Goal: Task Accomplishment & Management: Complete application form

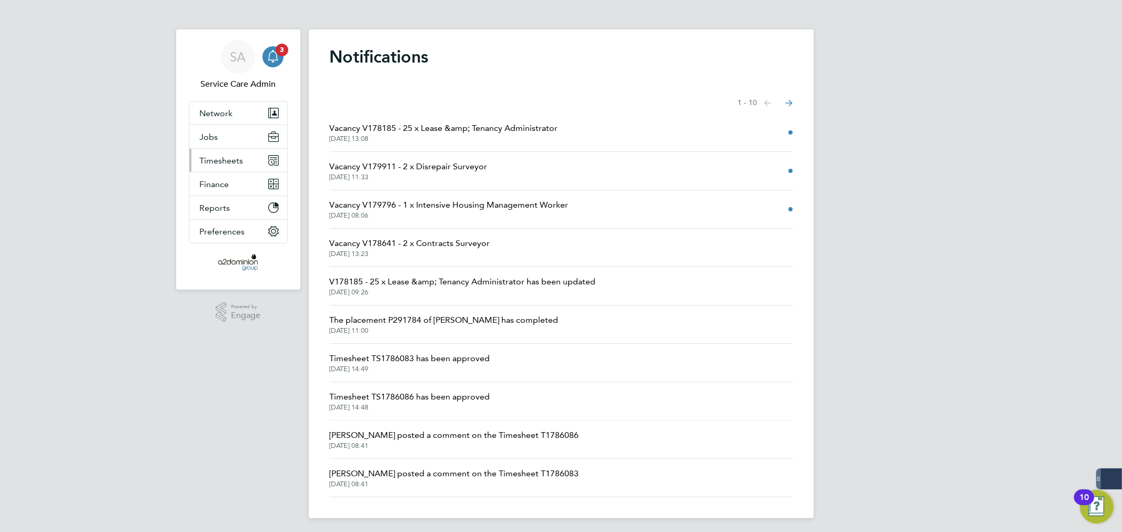
click at [226, 164] on span "Timesheets" at bounding box center [222, 161] width 44 height 10
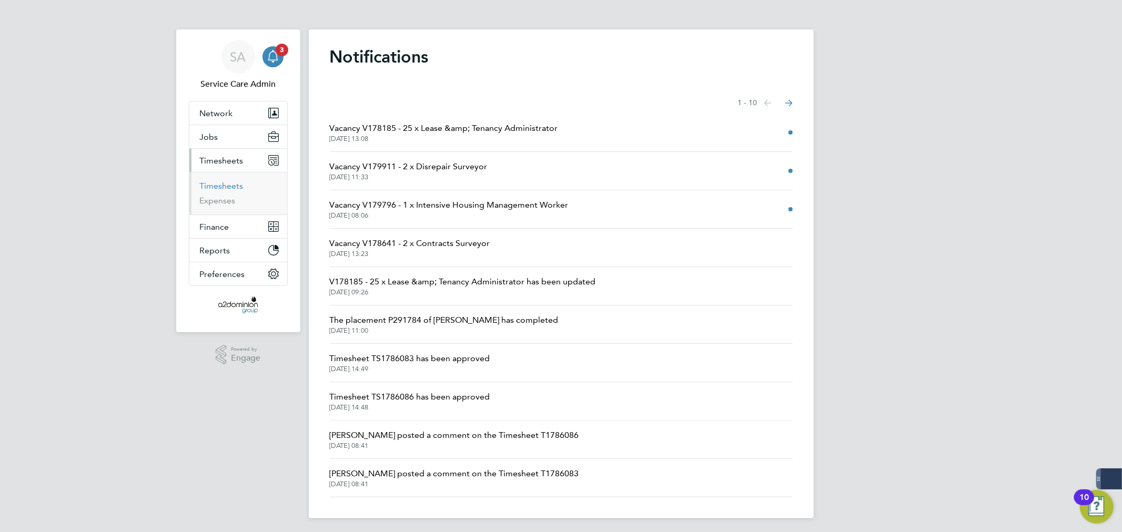
click at [211, 187] on link "Timesheets" at bounding box center [222, 186] width 44 height 10
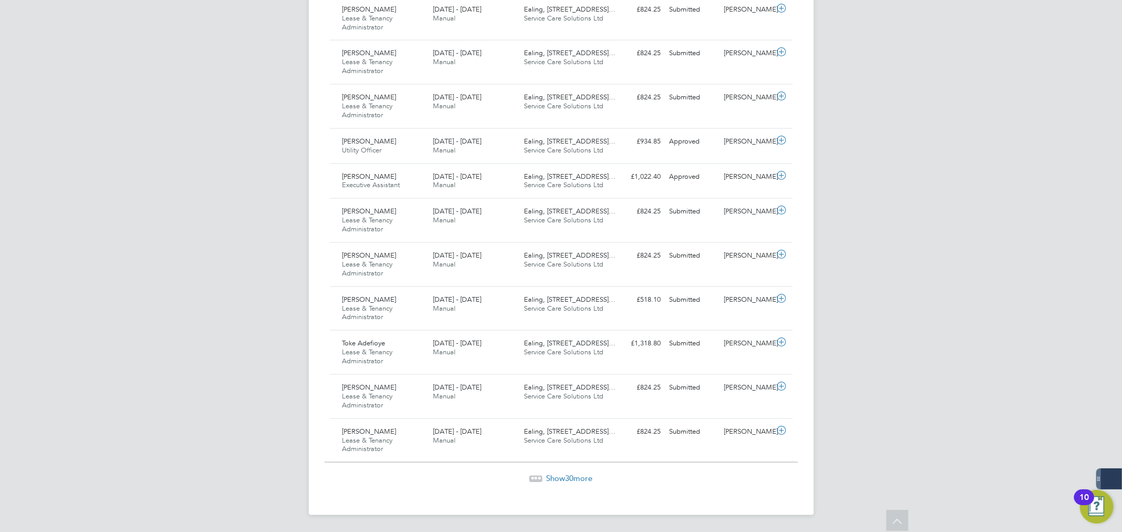
click at [576, 479] on span "Show 30 more" at bounding box center [570, 478] width 46 height 10
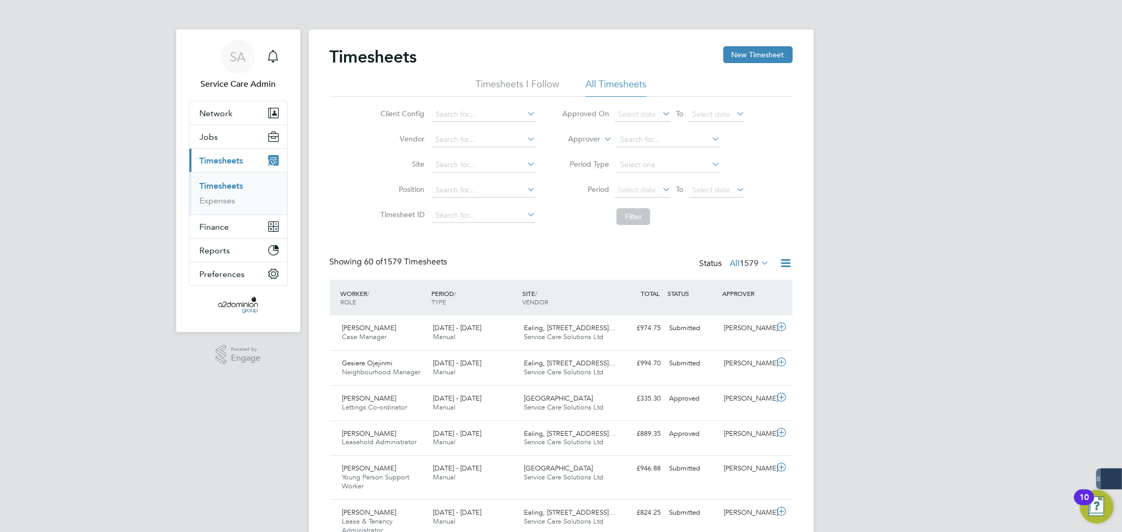
click at [576, 138] on label "Approver" at bounding box center [576, 139] width 47 height 11
click at [570, 145] on li "Worker" at bounding box center [575, 152] width 52 height 14
click at [624, 134] on input at bounding box center [669, 140] width 104 height 15
click at [655, 167] on li "[PERSON_NAME]" at bounding box center [681, 168] width 130 height 14
type input "[PERSON_NAME]"
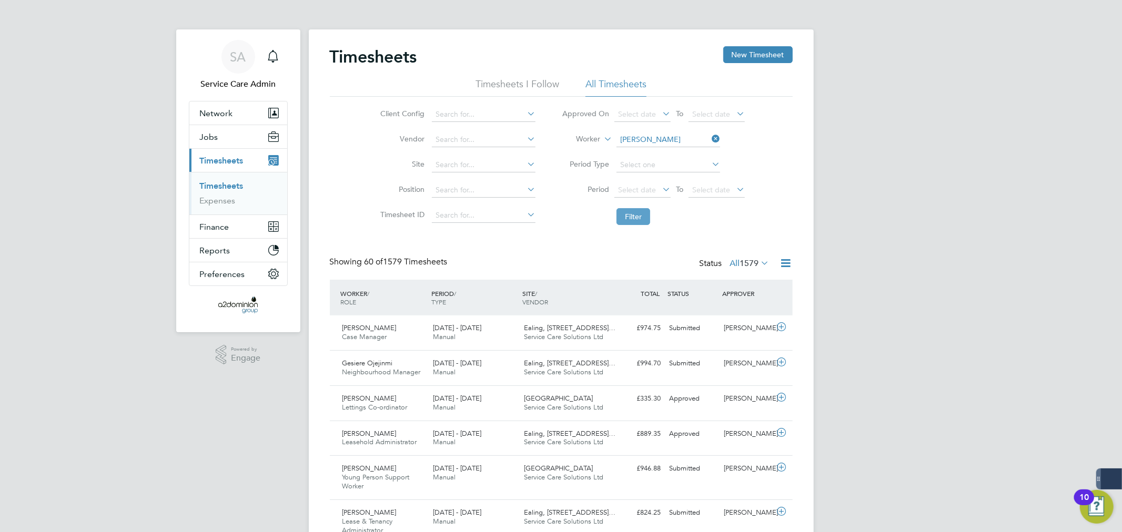
click at [638, 215] on button "Filter" at bounding box center [634, 216] width 34 height 17
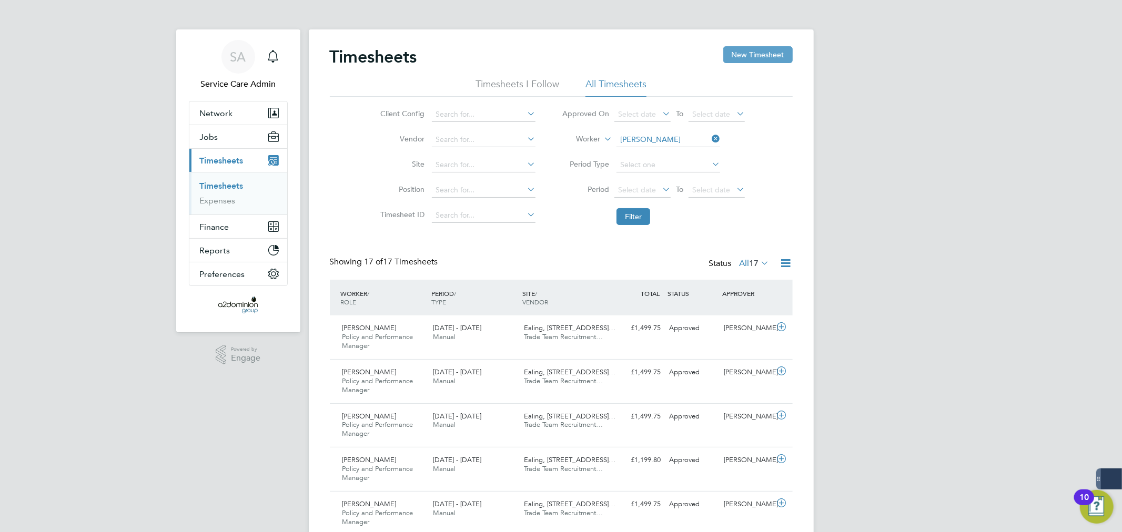
click at [747, 53] on button "New Timesheet" at bounding box center [757, 54] width 69 height 17
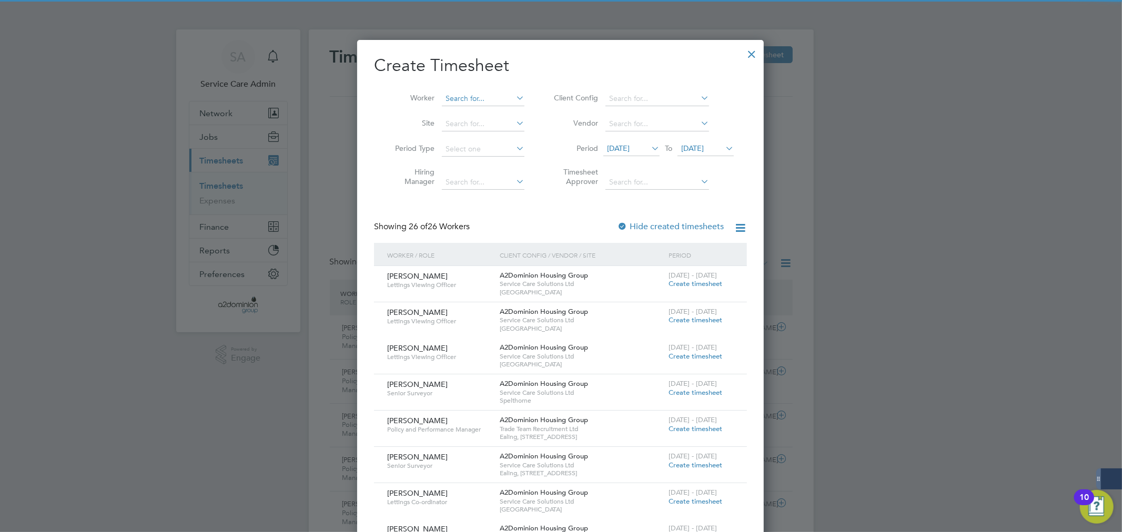
click at [481, 95] on input at bounding box center [483, 99] width 83 height 15
type input "[PERSON_NAME]"
click at [630, 150] on span "[DATE]" at bounding box center [618, 148] width 23 height 9
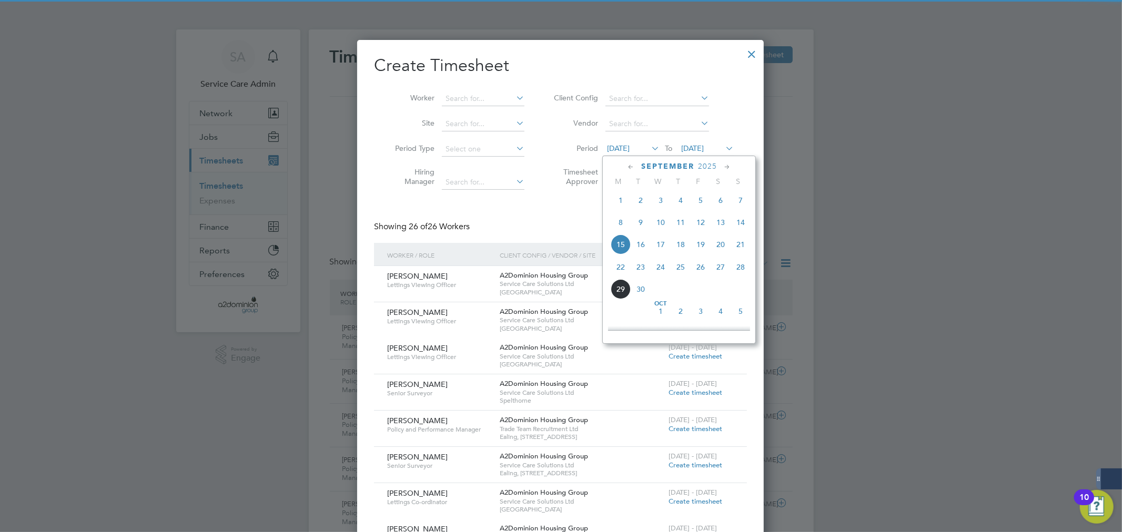
click at [621, 271] on span "22" at bounding box center [621, 267] width 20 height 20
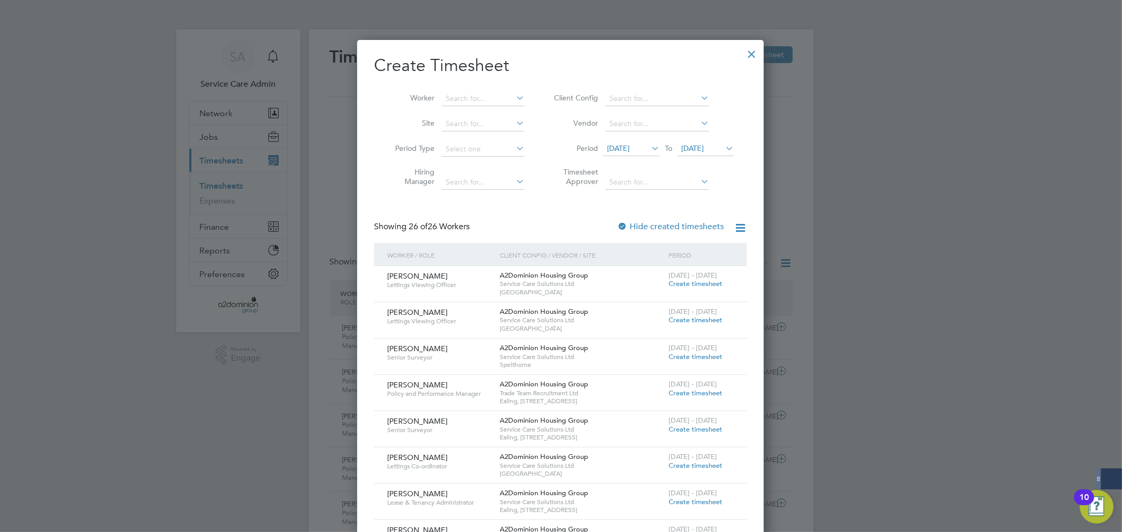
click at [705, 139] on li "Period [DATE] To [DATE]" at bounding box center [642, 149] width 209 height 25
click at [704, 146] on span "[DATE]" at bounding box center [692, 148] width 23 height 9
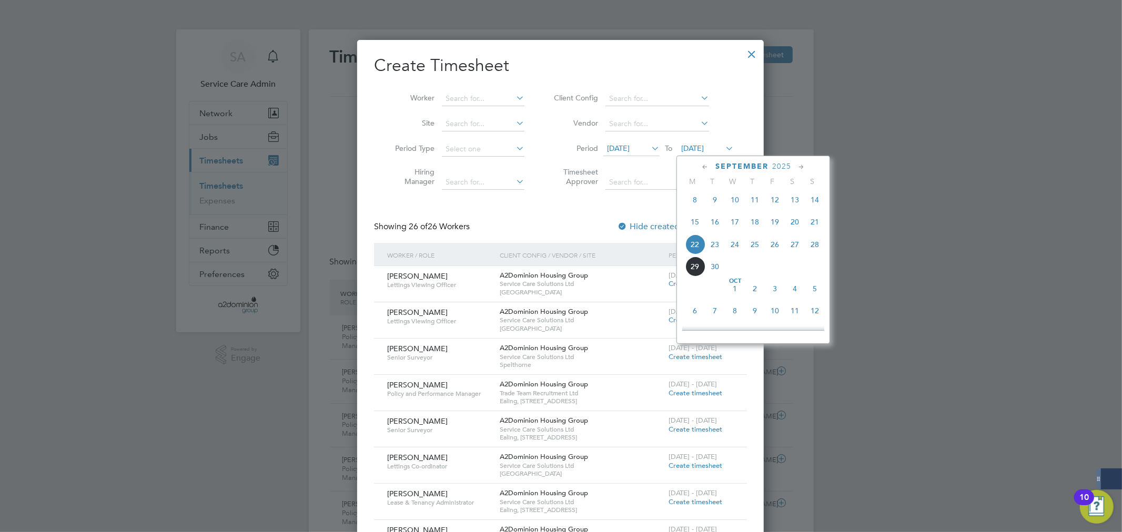
click at [814, 248] on span "28" at bounding box center [815, 245] width 20 height 20
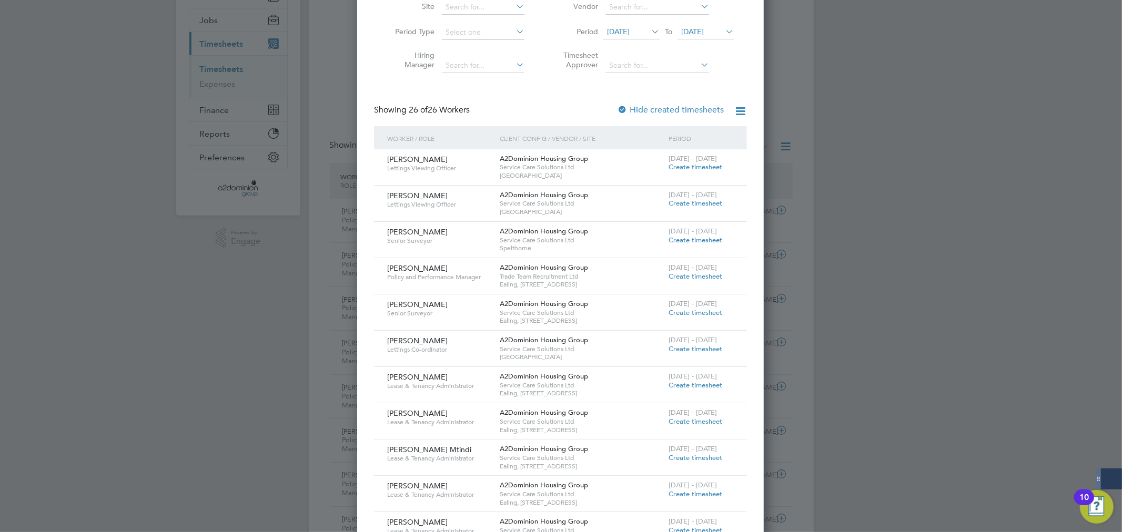
click at [712, 278] on span "Create timesheet" at bounding box center [696, 276] width 54 height 9
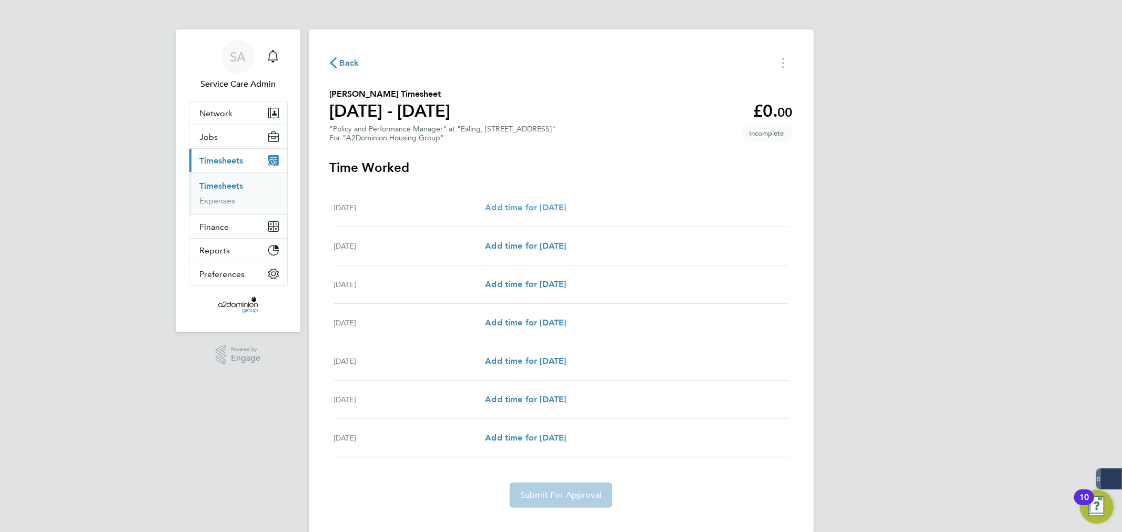
click at [530, 213] on link "Add time for [DATE]" at bounding box center [525, 207] width 81 height 13
select select "30"
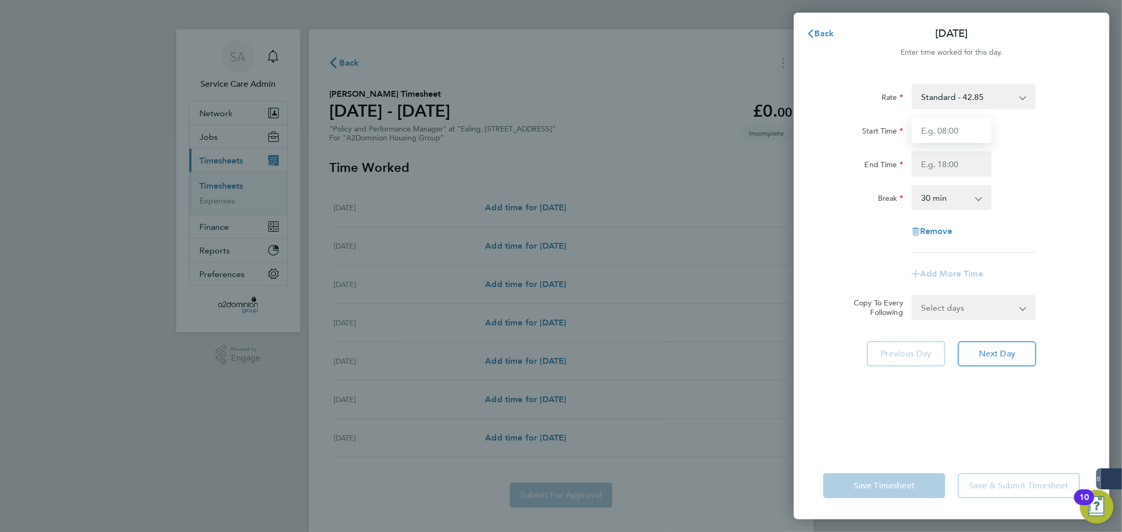
click at [944, 130] on input "Start Time" at bounding box center [952, 130] width 80 height 25
type input "09:00"
click at [945, 164] on input "End Time" at bounding box center [952, 163] width 80 height 25
type input "17:00"
click at [981, 195] on app-icon-cross-button at bounding box center [984, 197] width 13 height 23
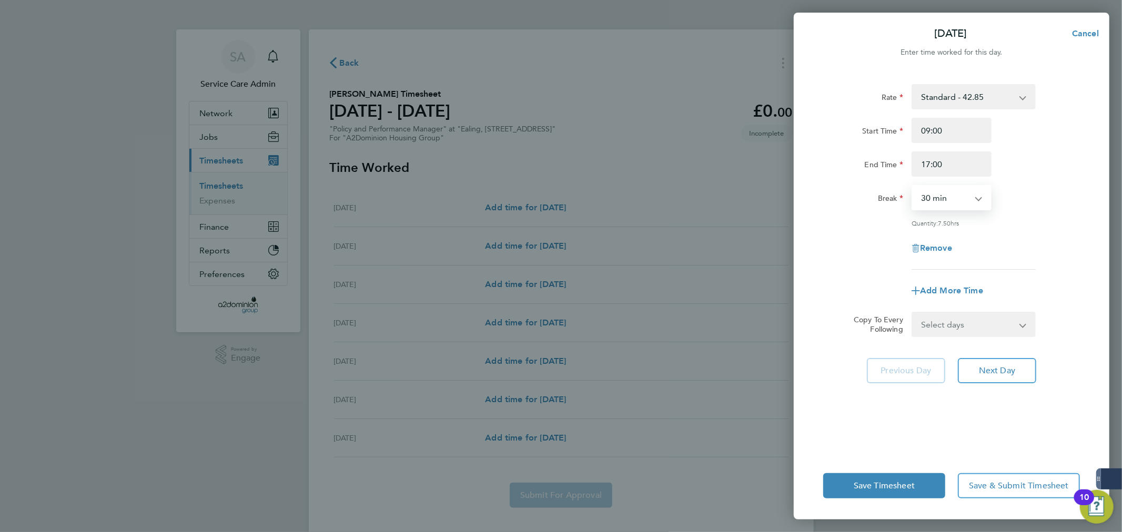
click at [976, 203] on select "0 min 15 min 30 min 45 min 60 min 75 min 90 min" at bounding box center [945, 197] width 65 height 23
select select "60"
click at [913, 186] on select "0 min 15 min 30 min 45 min 60 min 75 min 90 min" at bounding box center [945, 197] width 65 height 23
click at [964, 327] on select "Select days Day Weekday (Mon-Fri) Weekend (Sat-Sun) [DATE] [DATE] [DATE] [DATE]…" at bounding box center [968, 324] width 110 height 23
select select "WEEKDAY"
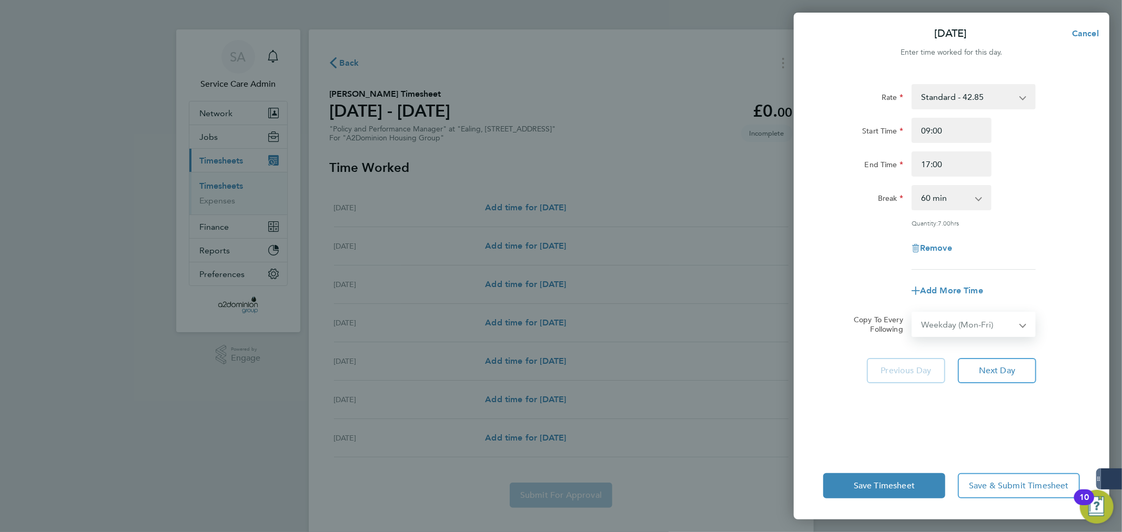
click at [913, 313] on select "Select days Day Weekday (Mon-Fri) Weekend (Sat-Sun) [DATE] [DATE] [DATE] [DATE]…" at bounding box center [968, 324] width 110 height 23
select select "[DATE]"
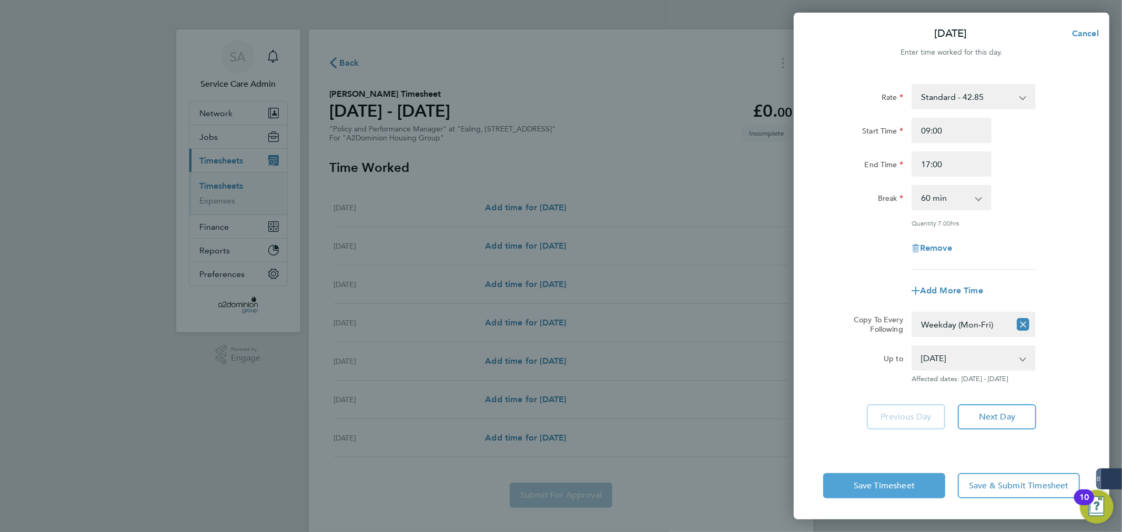
click at [938, 479] on button "Save Timesheet" at bounding box center [884, 485] width 122 height 25
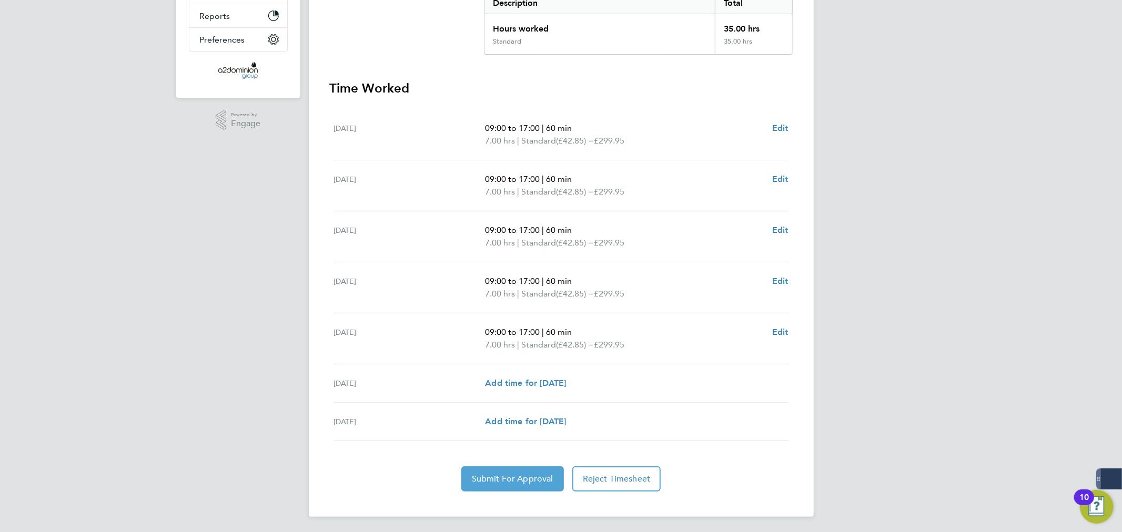
click at [516, 469] on button "Submit For Approval" at bounding box center [512, 479] width 103 height 25
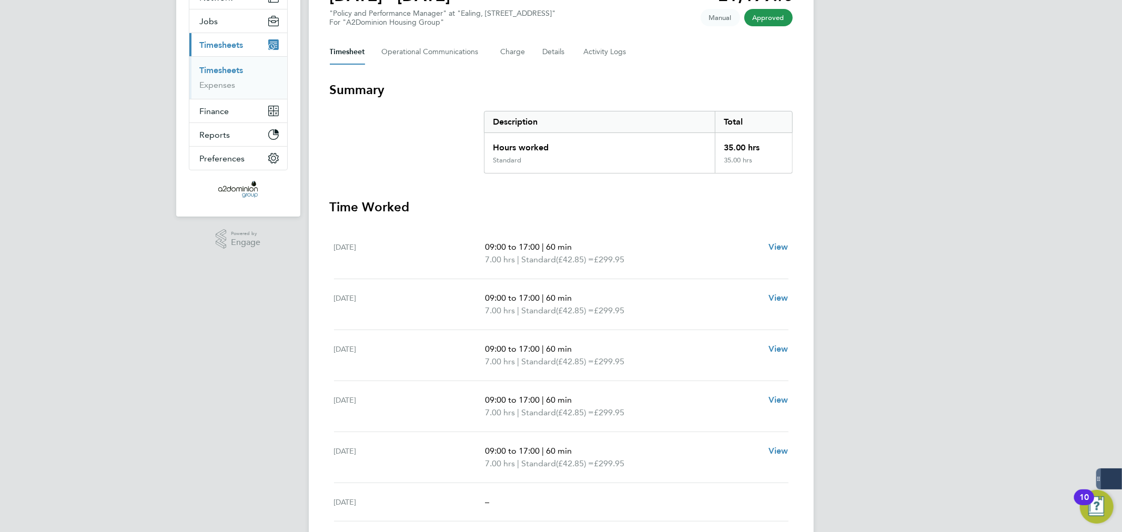
scroll to position [58, 0]
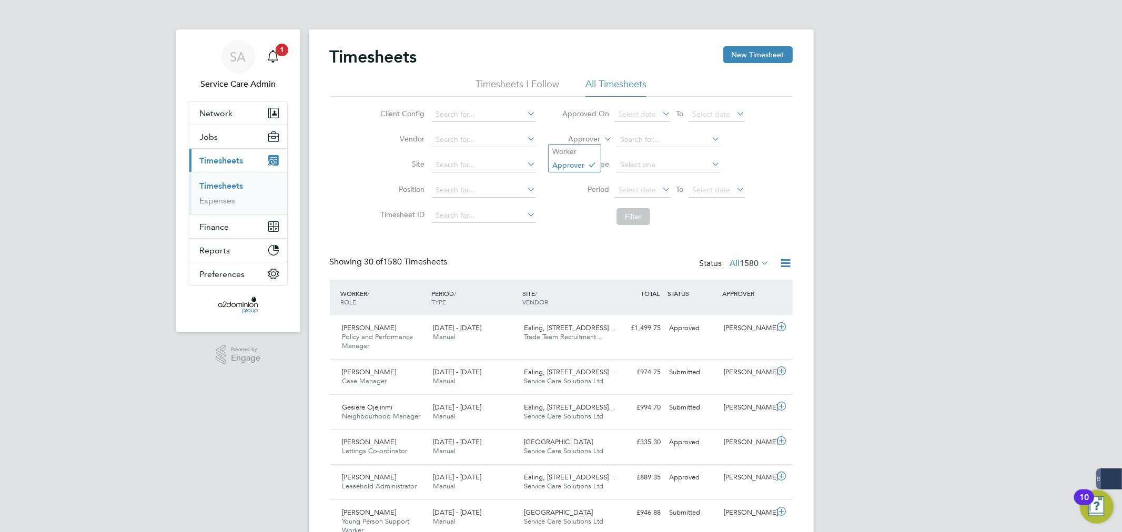
click at [583, 142] on label "Approver" at bounding box center [576, 139] width 47 height 11
click at [582, 153] on li "Worker" at bounding box center [575, 152] width 52 height 14
click at [639, 141] on input at bounding box center [669, 140] width 104 height 15
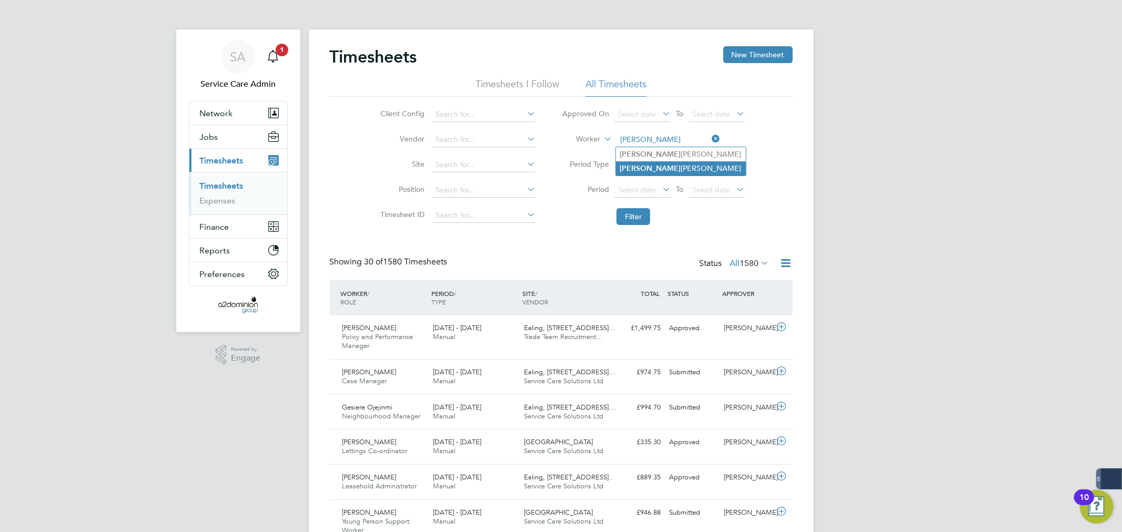
click at [678, 171] on li "[PERSON_NAME]" at bounding box center [681, 168] width 130 height 14
type input "[PERSON_NAME]"
click at [638, 222] on button "Filter" at bounding box center [634, 216] width 34 height 17
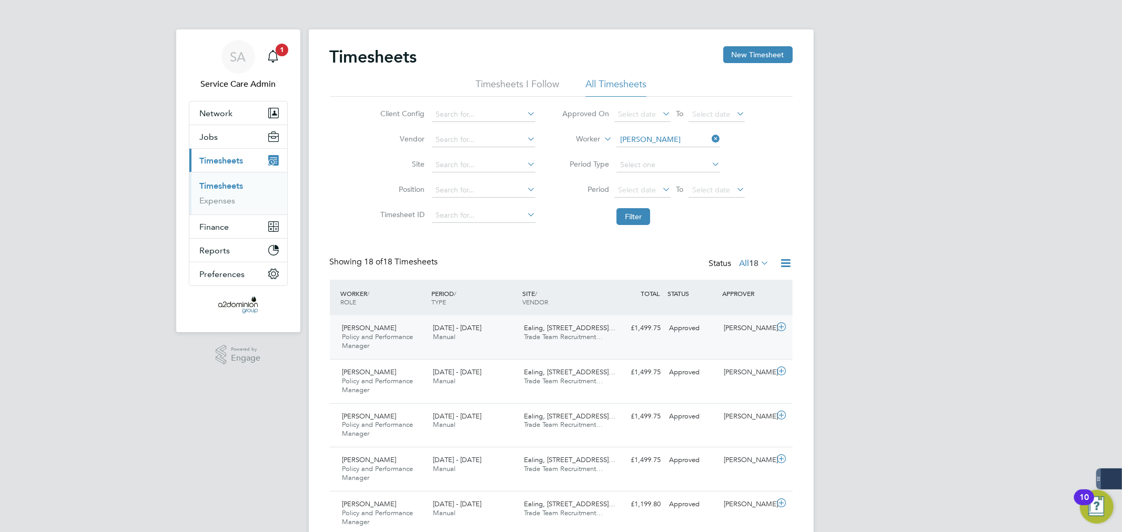
click at [603, 336] on span "Trade Team Recruitment…" at bounding box center [563, 336] width 79 height 9
